Goal: Information Seeking & Learning: Learn about a topic

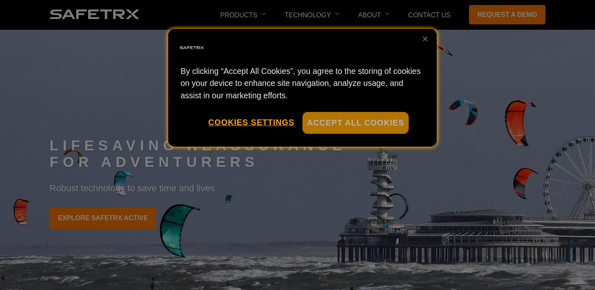
click at [337, 124] on button "Accept All Cookies" at bounding box center [355, 123] width 106 height 22
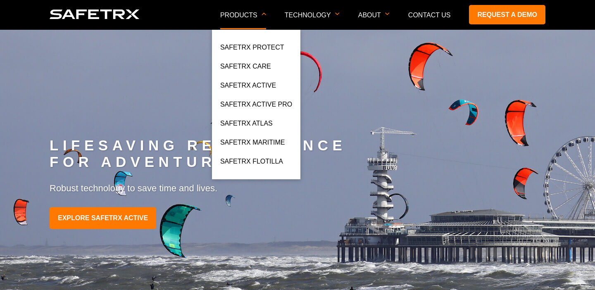
click at [249, 12] on p "Products" at bounding box center [243, 21] width 46 height 18
click at [250, 67] on link "SafeTrx Care" at bounding box center [245, 68] width 51 height 15
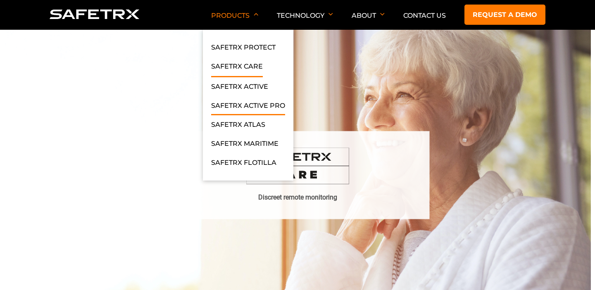
click at [254, 102] on link "SafeTrx Active Pro" at bounding box center [248, 107] width 74 height 15
click at [238, 124] on link "SafeTrx Atlas" at bounding box center [238, 126] width 54 height 15
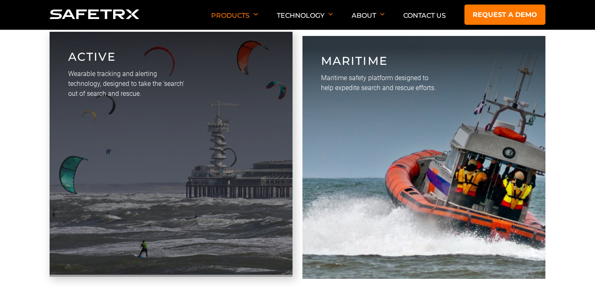
scroll to position [2130, 0]
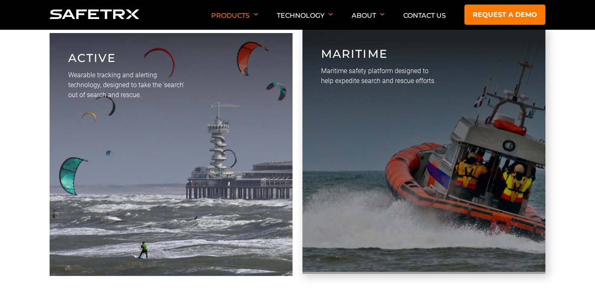
click at [368, 60] on p "Maritime" at bounding box center [379, 53] width 116 height 17
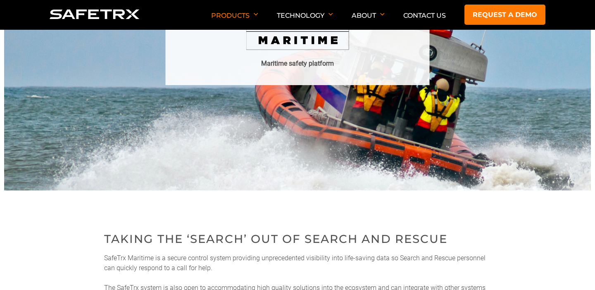
scroll to position [135, 0]
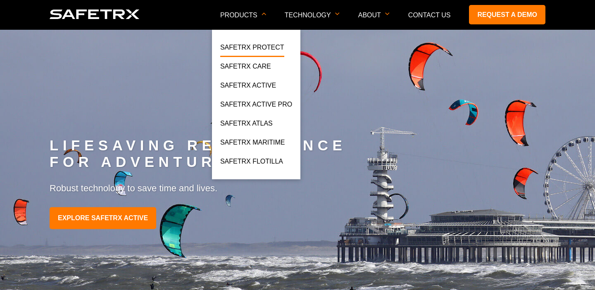
click at [257, 45] on link "SafeTrx Protect" at bounding box center [252, 49] width 64 height 15
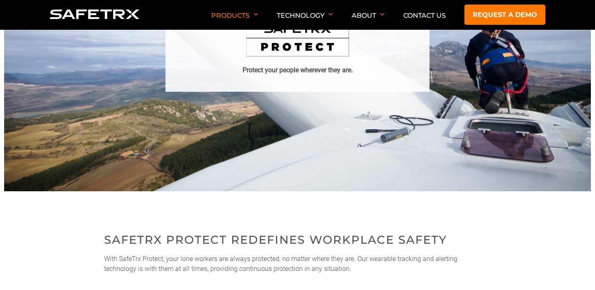
scroll to position [118, 0]
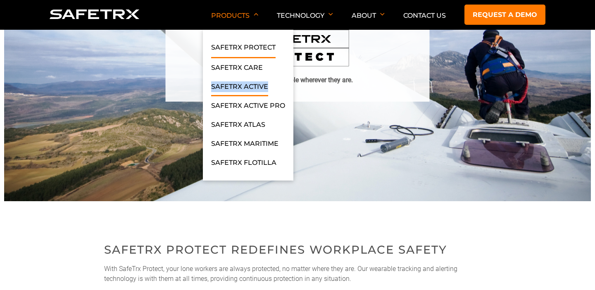
click at [245, 84] on link "SafeTrx Active" at bounding box center [239, 88] width 57 height 15
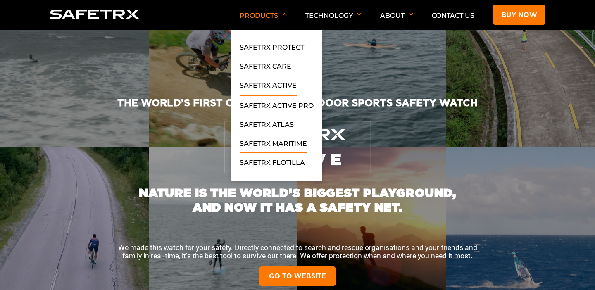
click at [276, 141] on link "SafeTrx Maritime" at bounding box center [273, 145] width 67 height 15
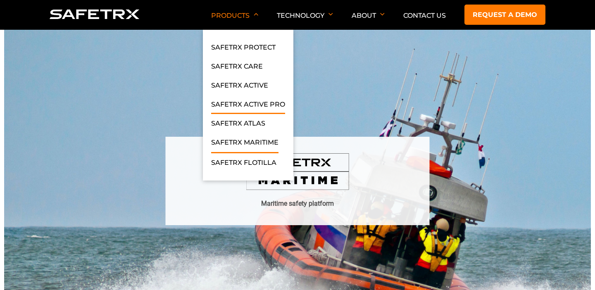
click at [245, 102] on link "SafeTrx Active Pro" at bounding box center [248, 106] width 74 height 15
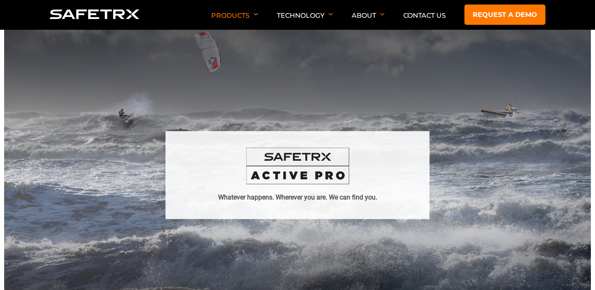
click at [275, 166] on img at bounding box center [297, 165] width 103 height 37
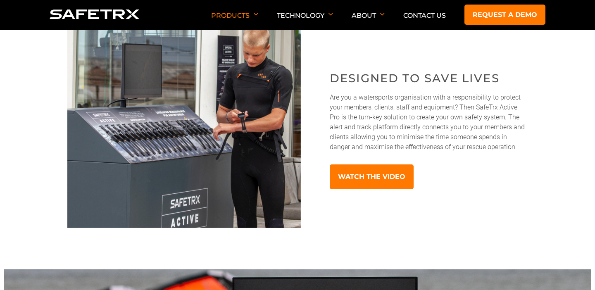
scroll to position [346, 0]
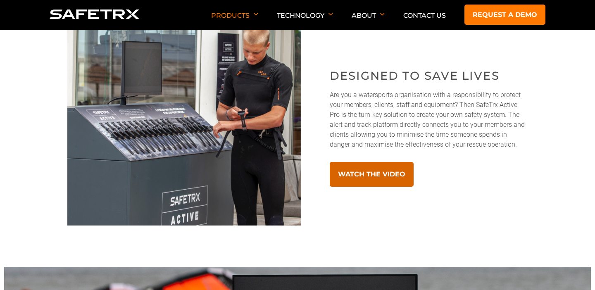
click at [366, 173] on link "Watch the video" at bounding box center [372, 174] width 84 height 25
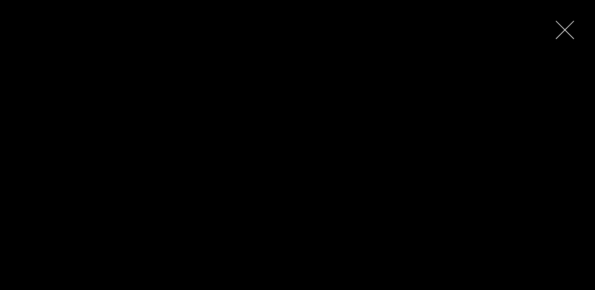
click at [563, 25] on span at bounding box center [564, 30] width 19 height 19
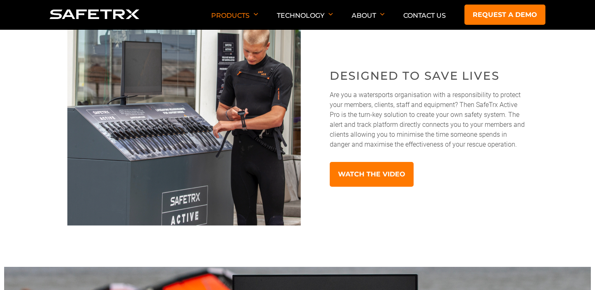
click at [479, 179] on div "DESIGNED TO SAVE LIVES Are you a watersports organisation with a responsibility…" at bounding box center [414, 126] width 227 height 119
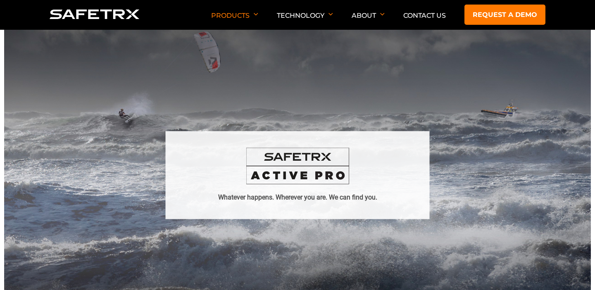
scroll to position [0, 0]
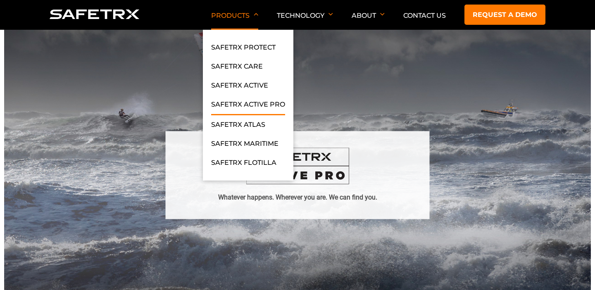
click at [254, 14] on img at bounding box center [256, 14] width 5 height 3
click at [236, 121] on link "SafeTrx Atlas" at bounding box center [238, 126] width 54 height 15
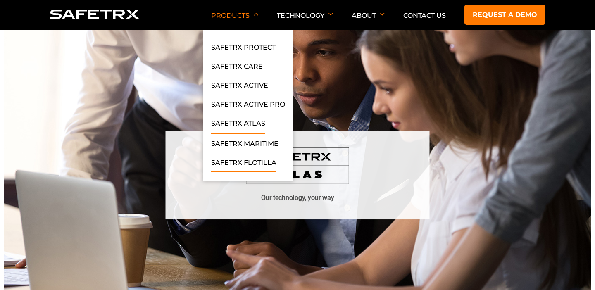
click at [240, 160] on link "SafeTrx Flotilla" at bounding box center [243, 164] width 65 height 15
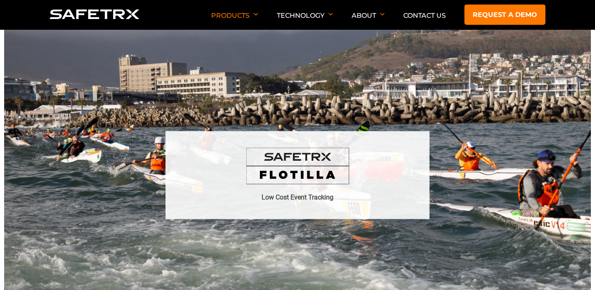
click at [301, 238] on img at bounding box center [297, 174] width 586 height 289
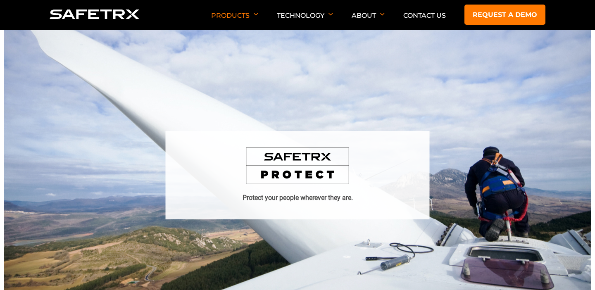
scroll to position [118, 0]
